Goal: Information Seeking & Learning: Learn about a topic

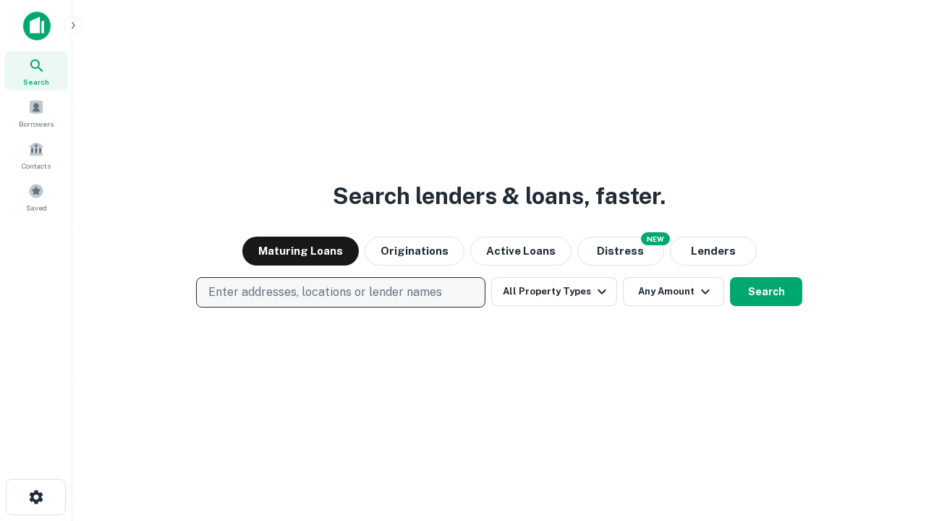
click at [340, 292] on p "Enter addresses, locations or lender names" at bounding box center [325, 292] width 234 height 17
type input "**********"
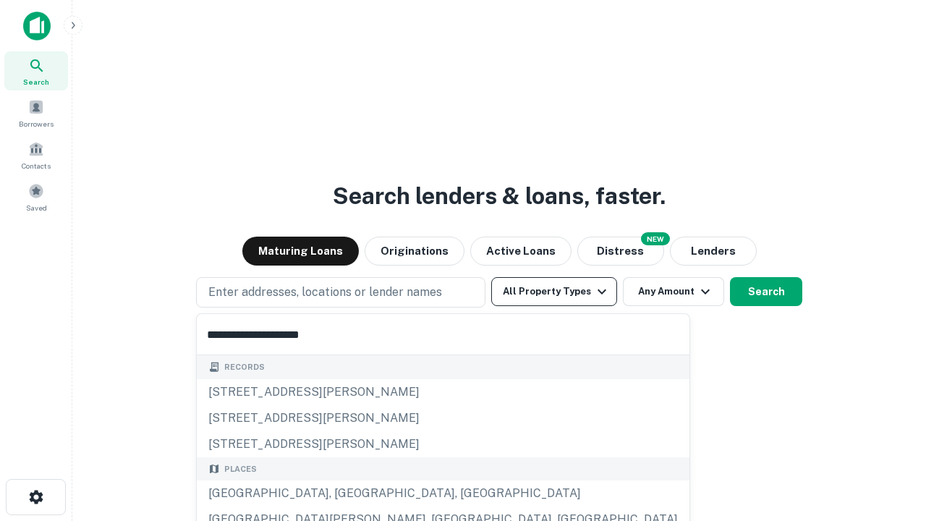
click at [346, 493] on div "[GEOGRAPHIC_DATA], [GEOGRAPHIC_DATA], [GEOGRAPHIC_DATA]" at bounding box center [443, 493] width 493 height 26
click at [554, 292] on button "All Property Types" at bounding box center [554, 291] width 126 height 29
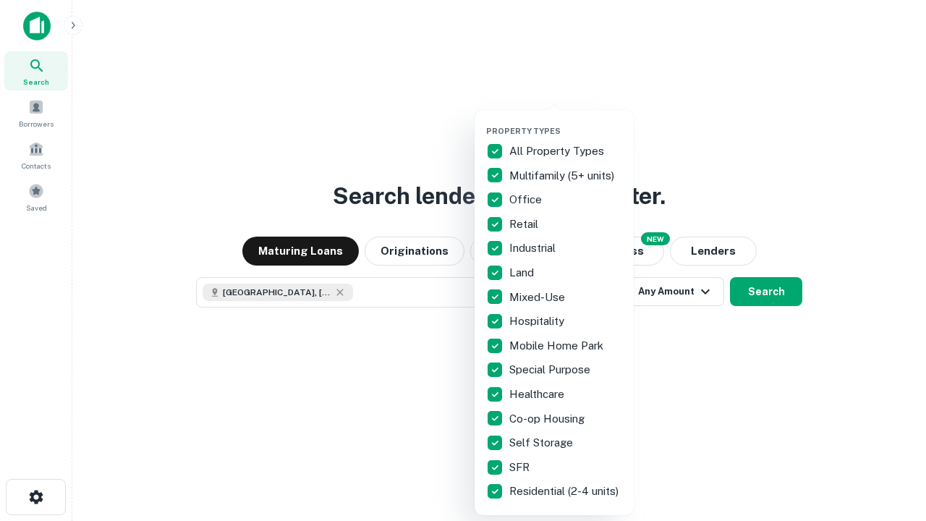
click at [566, 122] on button "button" at bounding box center [565, 122] width 159 height 1
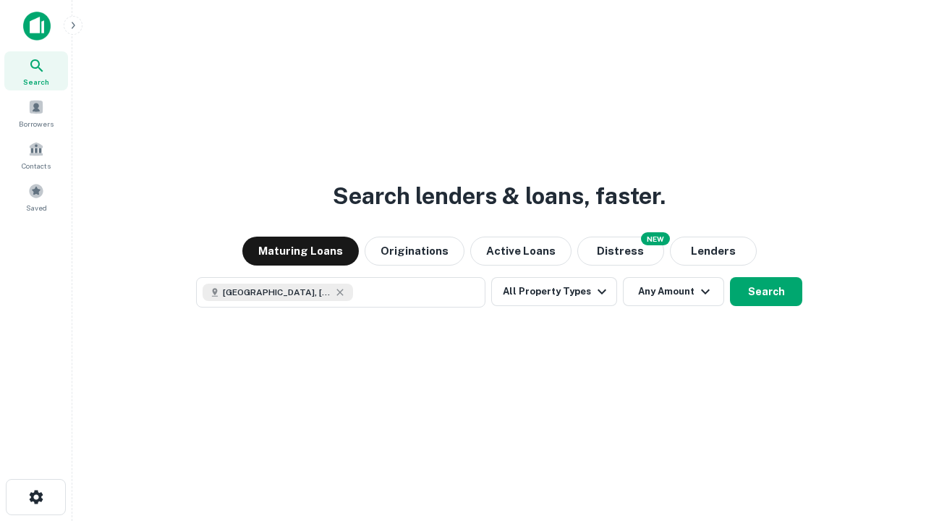
scroll to position [23, 0]
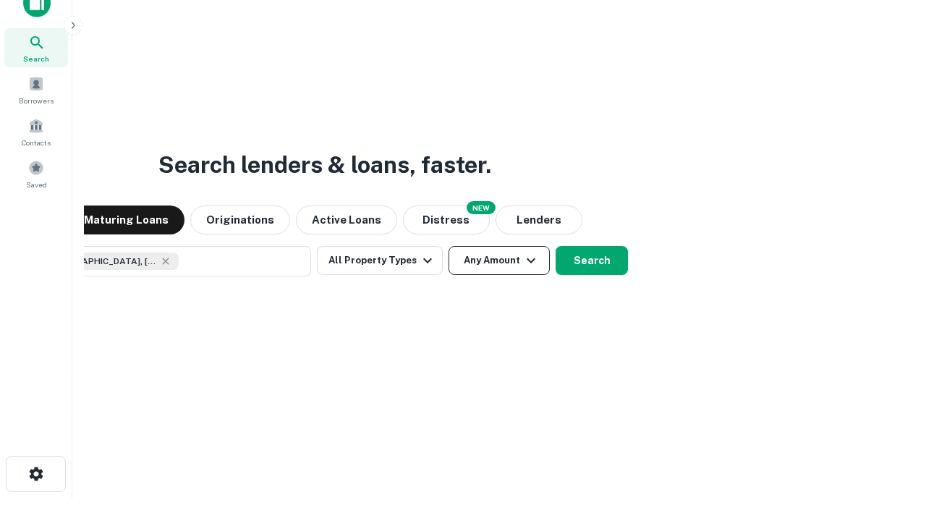
click at [449, 246] on button "Any Amount" at bounding box center [499, 260] width 101 height 29
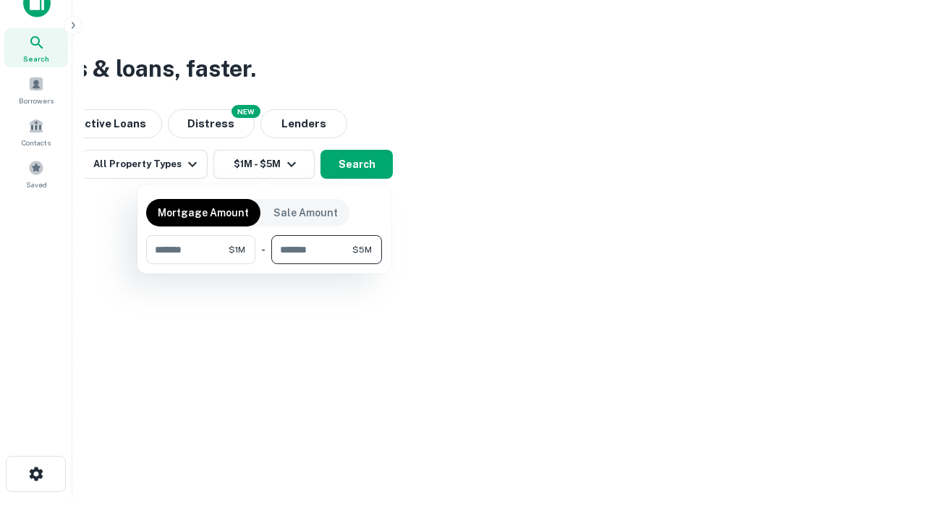
type input "*******"
click at [264, 264] on button "button" at bounding box center [264, 264] width 236 height 1
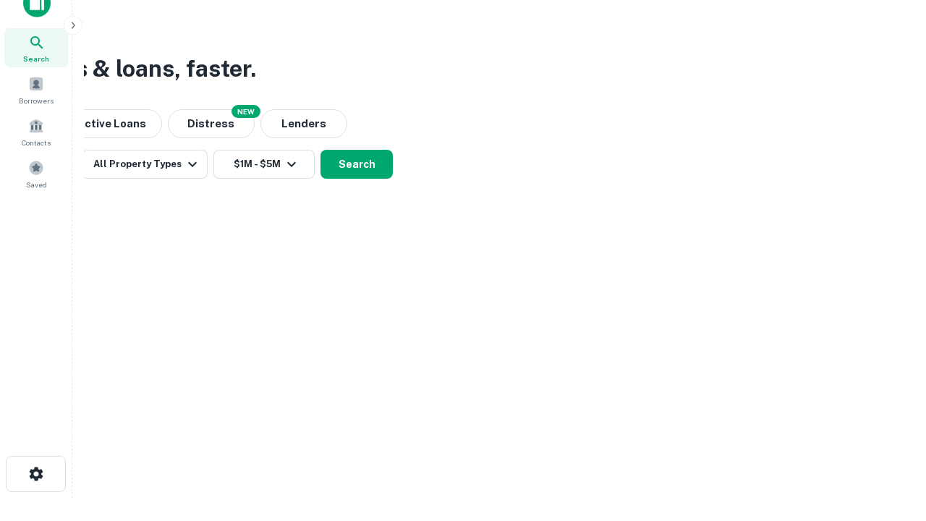
scroll to position [23, 0]
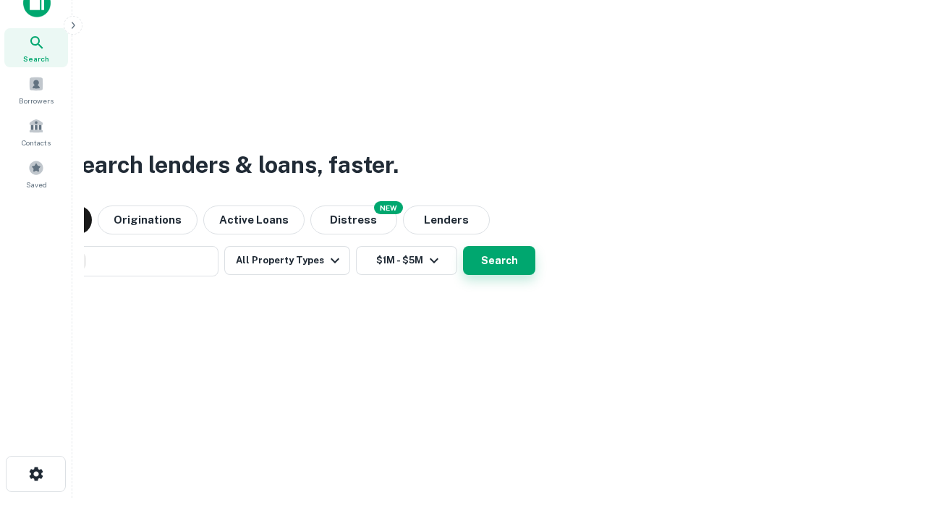
click at [463, 246] on button "Search" at bounding box center [499, 260] width 72 height 29
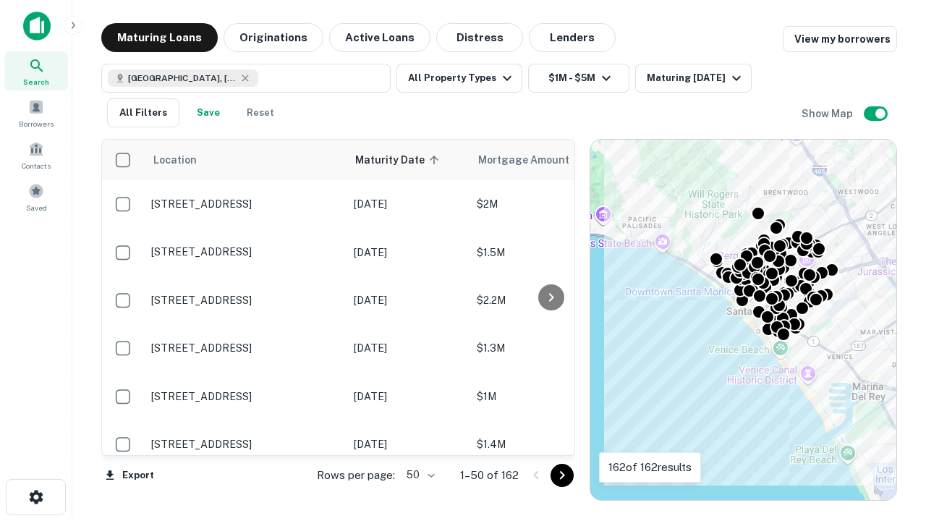
click at [418, 475] on body "Search Borrowers Contacts Saved Maturing Loans Originations Active Loans Distre…" at bounding box center [463, 260] width 926 height 521
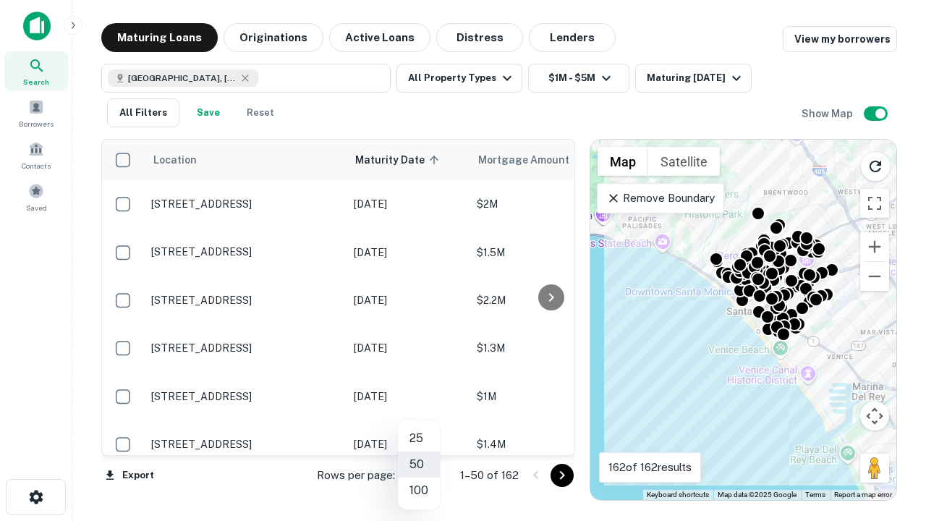
click at [419, 438] on li "25" at bounding box center [419, 438] width 42 height 26
